Goal: Navigation & Orientation: Find specific page/section

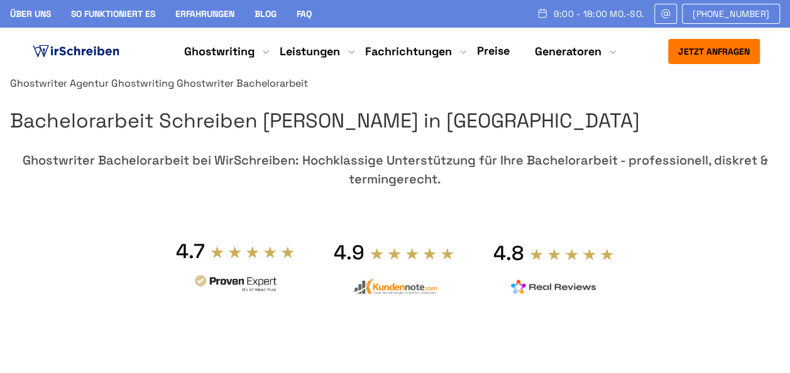
click at [498, 51] on link "Preise" at bounding box center [493, 50] width 33 height 14
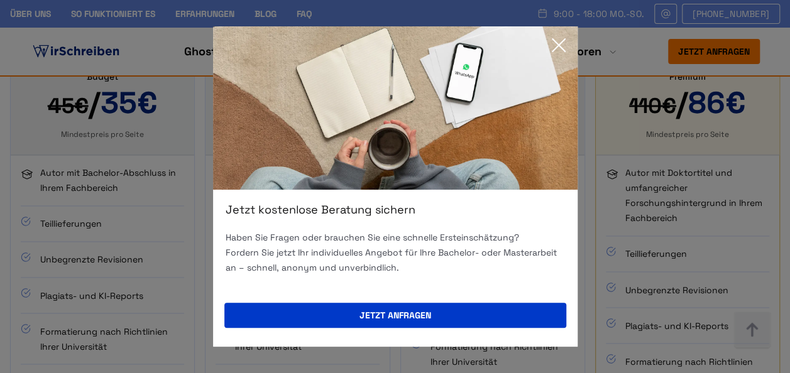
scroll to position [943, 0]
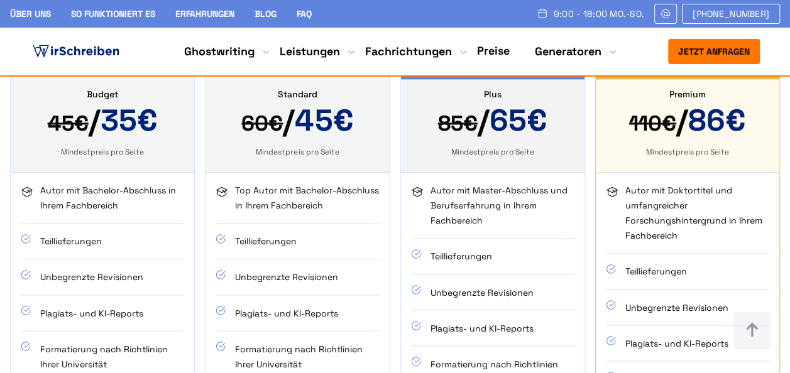
scroll to position [880, 0]
